Goal: Task Accomplishment & Management: Manage account settings

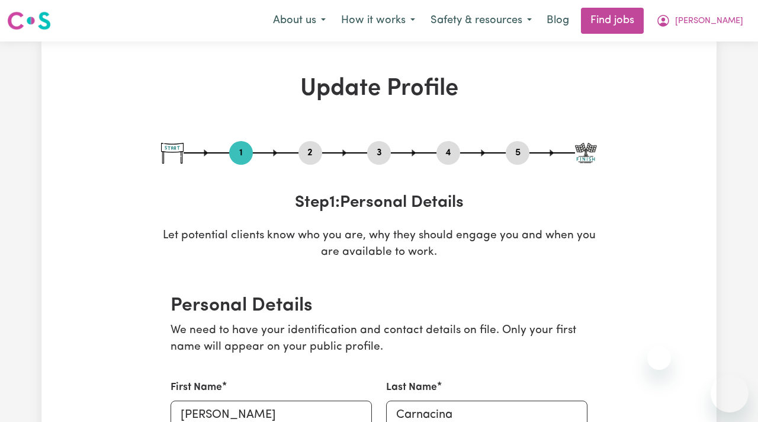
select select "[DEMOGRAPHIC_DATA]"
select select "[DEMOGRAPHIC_DATA] Citizen"
select select "Studying a healthcare related degree or qualification"
select select "45"
select select "50"
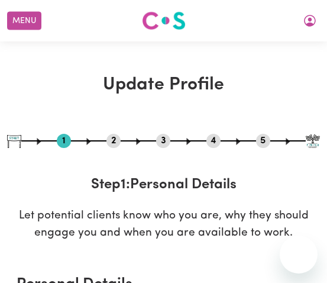
select select "[DEMOGRAPHIC_DATA]"
select select "[DEMOGRAPHIC_DATA] Citizen"
select select "Studying a healthcare related degree or qualification"
select select "45"
select select "50"
